Goal: Entertainment & Leisure: Consume media (video, audio)

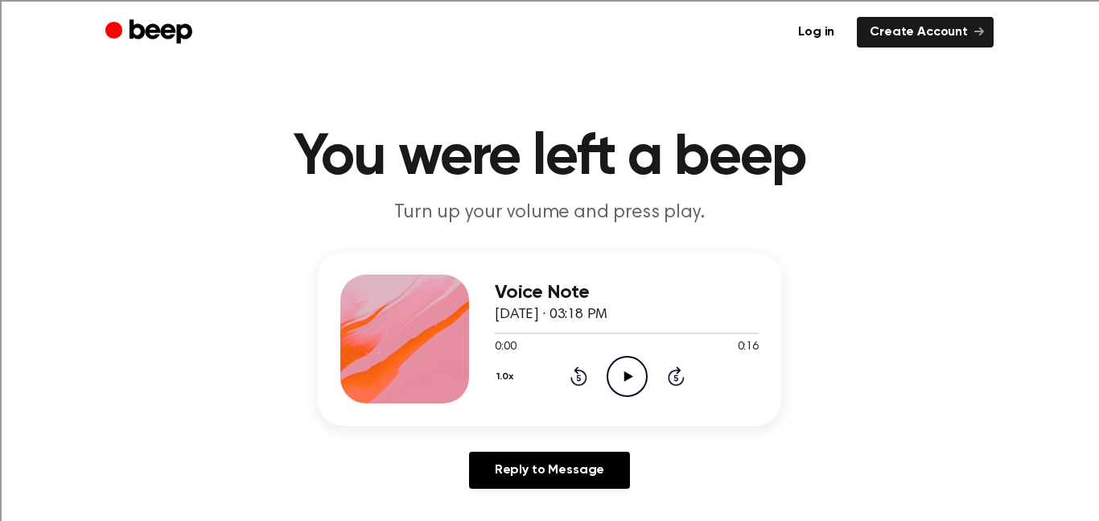
click at [629, 374] on icon at bounding box center [628, 376] width 9 height 10
click at [623, 374] on icon "Play Audio" at bounding box center [627, 376] width 41 height 41
